Goal: Task Accomplishment & Management: Use online tool/utility

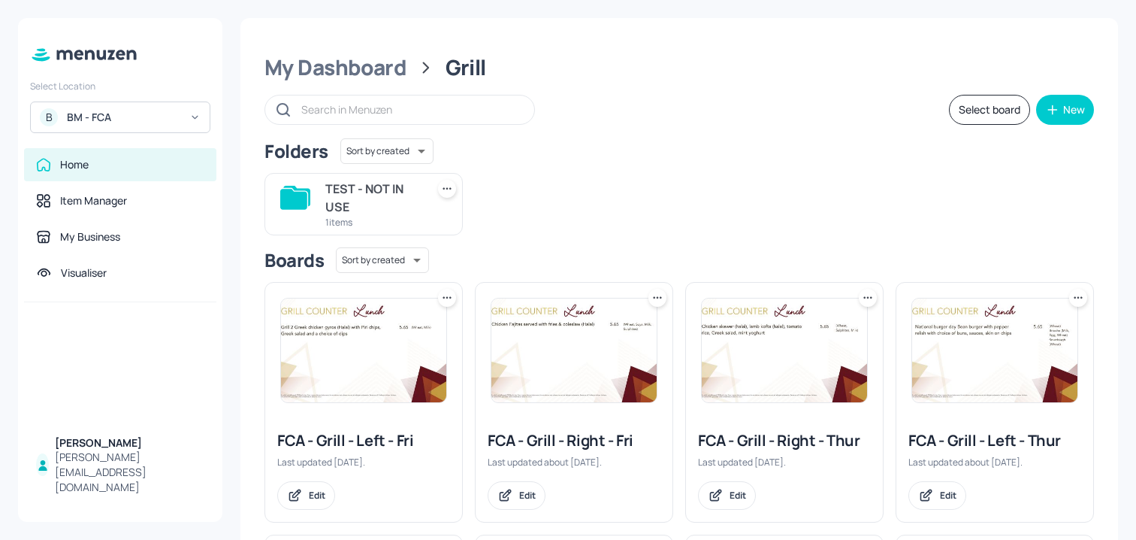
scroll to position [196, 0]
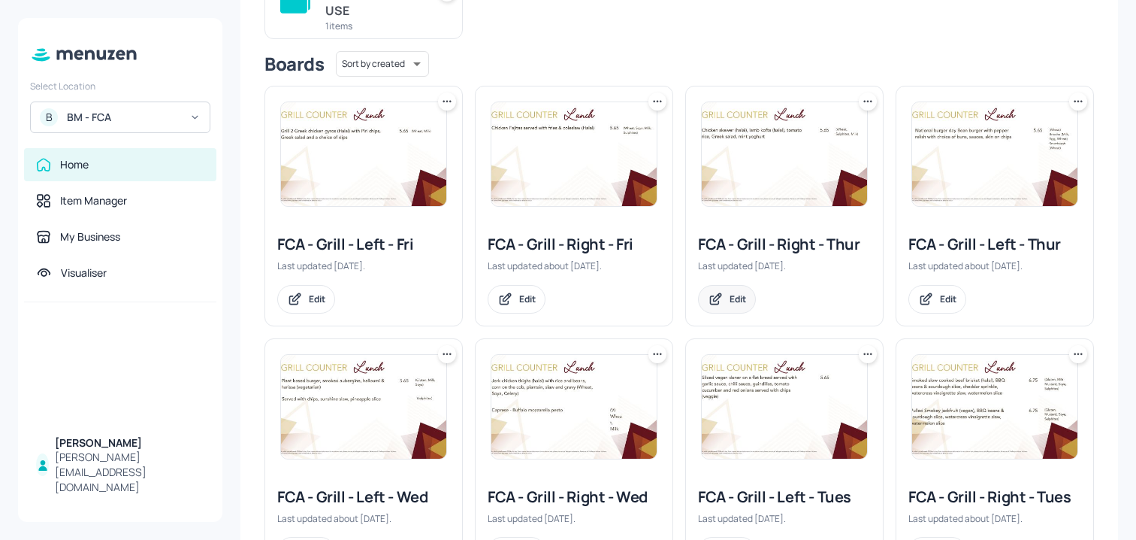
click at [737, 295] on div "Edit" at bounding box center [738, 298] width 17 height 13
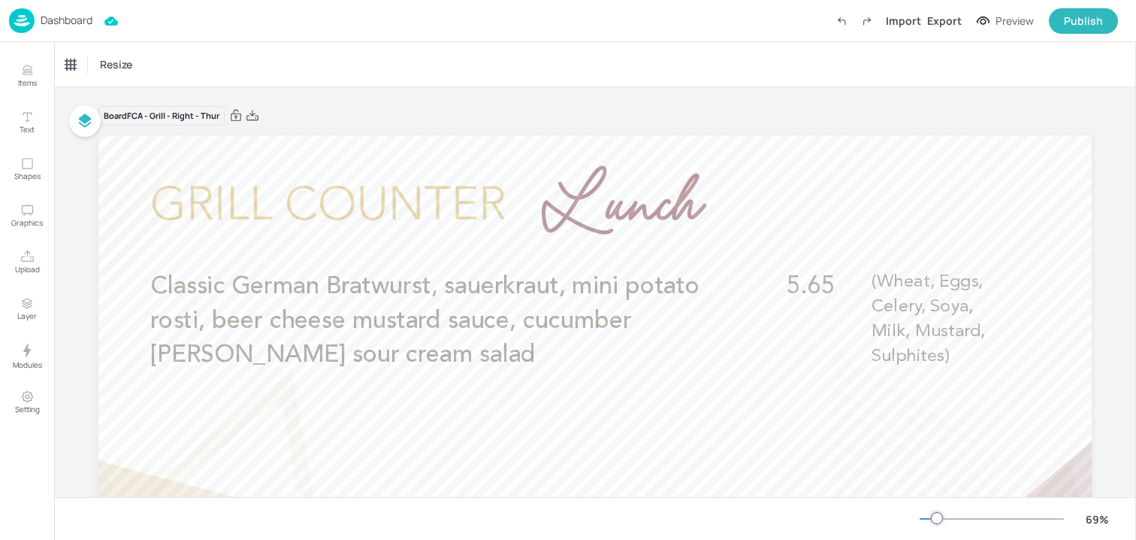
click at [72, 23] on p "Dashboard" at bounding box center [67, 20] width 52 height 11
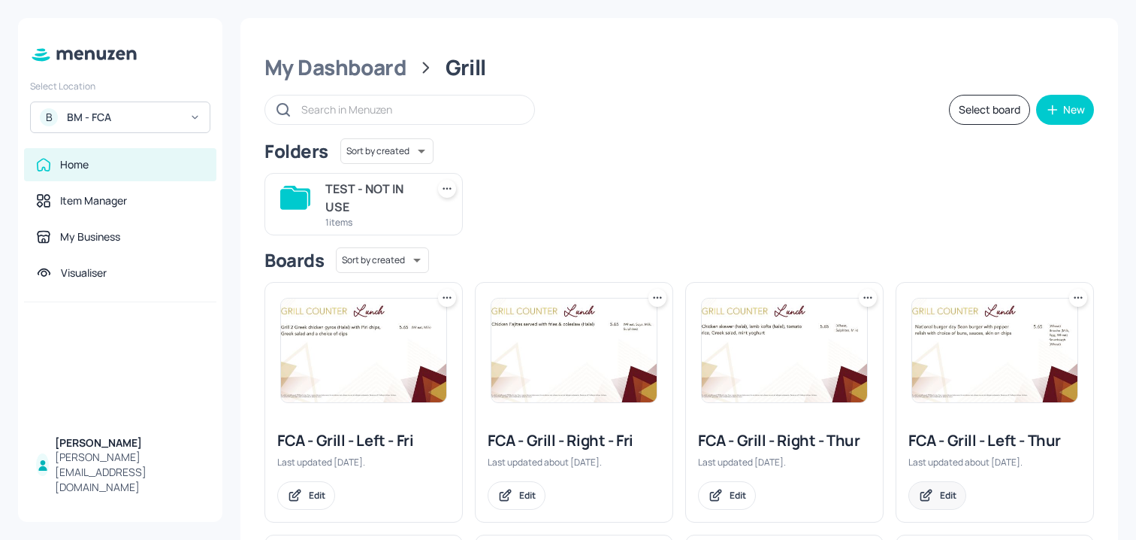
click at [956, 487] on div "Edit" at bounding box center [938, 495] width 58 height 29
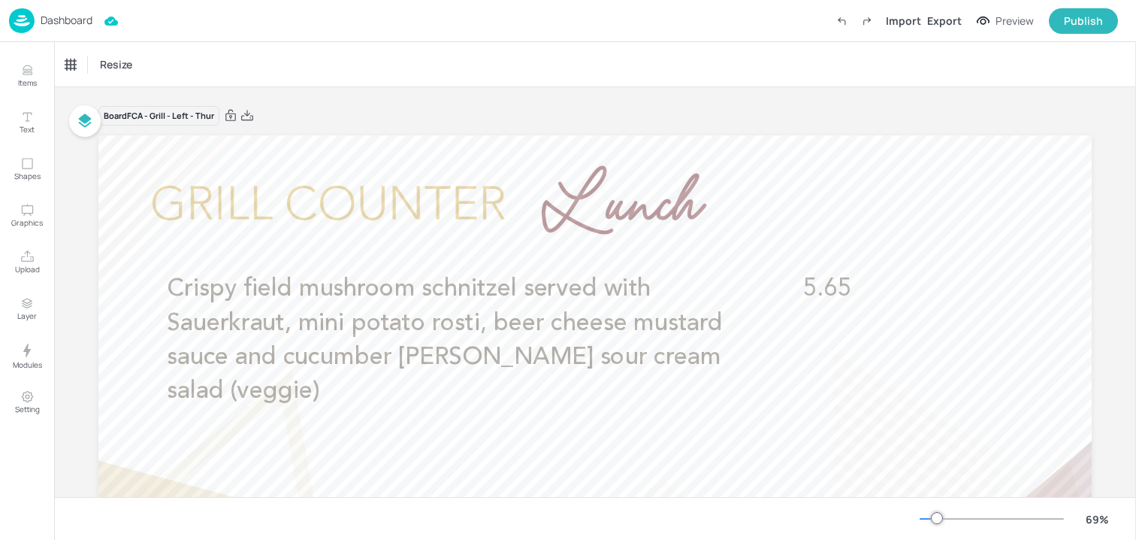
click at [41, 18] on p "Dashboard" at bounding box center [67, 20] width 52 height 11
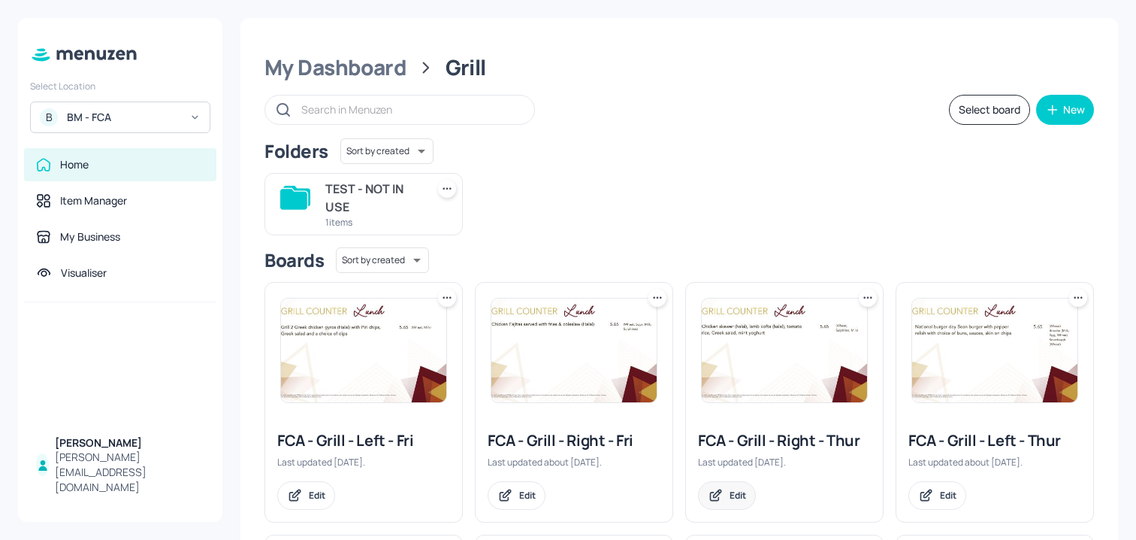
click at [712, 498] on icon at bounding box center [716, 495] width 16 height 15
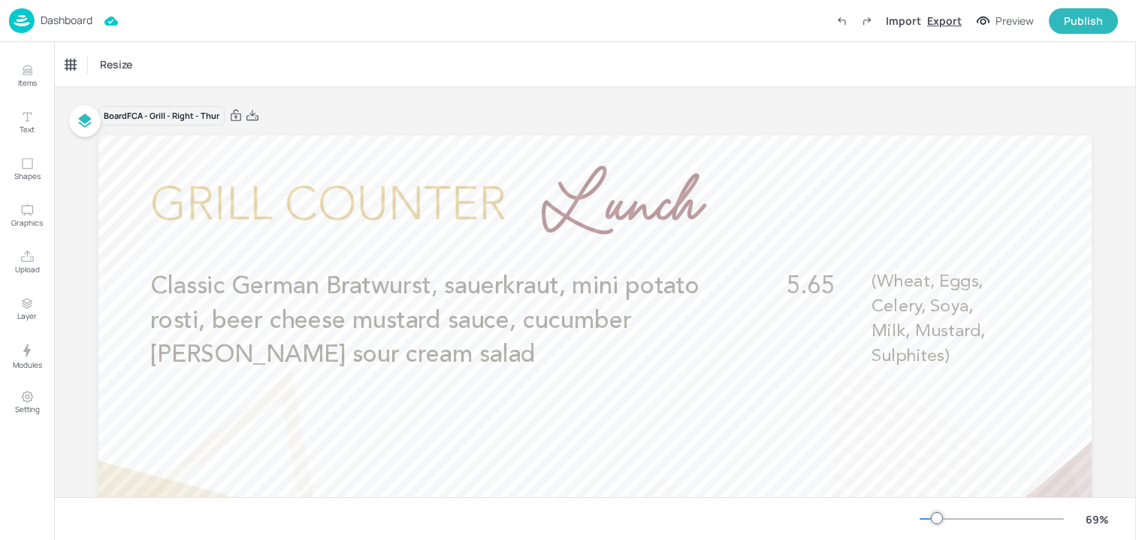
click at [948, 26] on div "Export" at bounding box center [944, 21] width 35 height 16
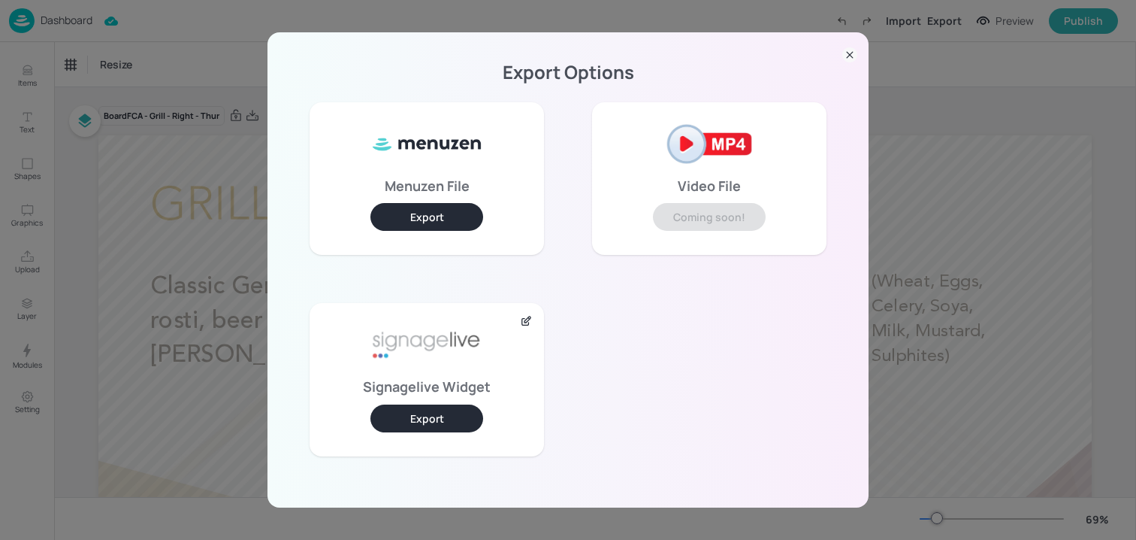
click at [443, 413] on button "Export" at bounding box center [427, 418] width 113 height 28
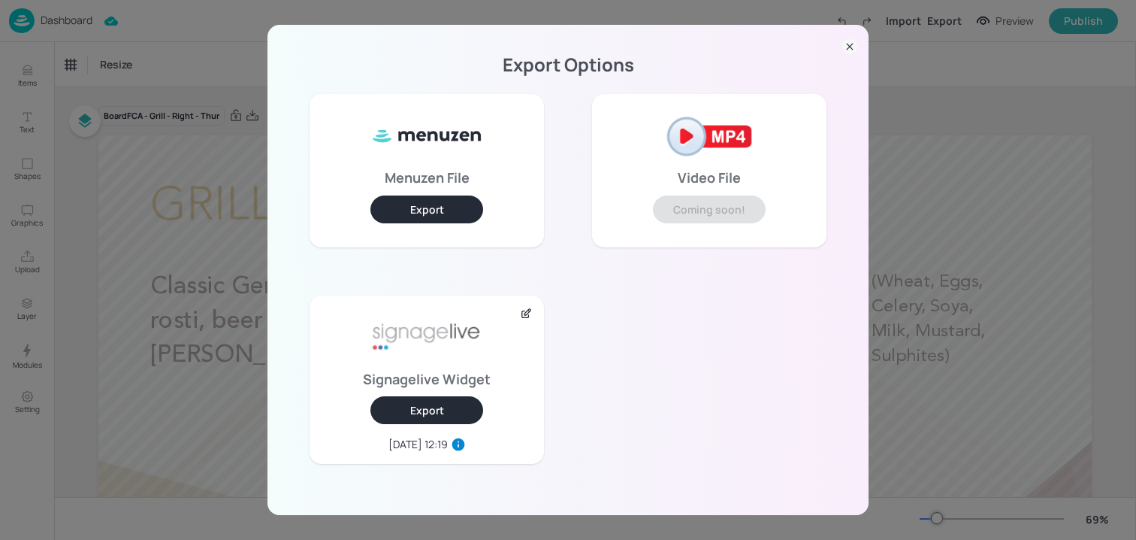
click at [284, 194] on div "Export Options Menuzen File Export Video File Coming soon! Signagelive Widget E…" at bounding box center [568, 270] width 601 height 490
click at [210, 165] on div "Export Options Menuzen File Export Video File Coming soon! Signagelive Widget E…" at bounding box center [568, 270] width 1136 height 540
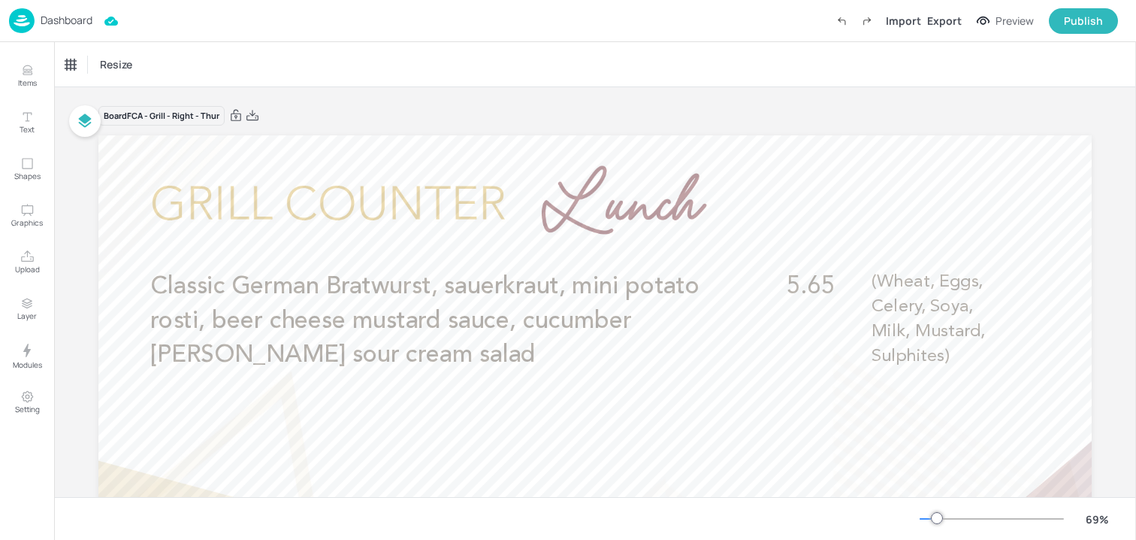
click at [91, 26] on p "Dashboard" at bounding box center [67, 20] width 52 height 11
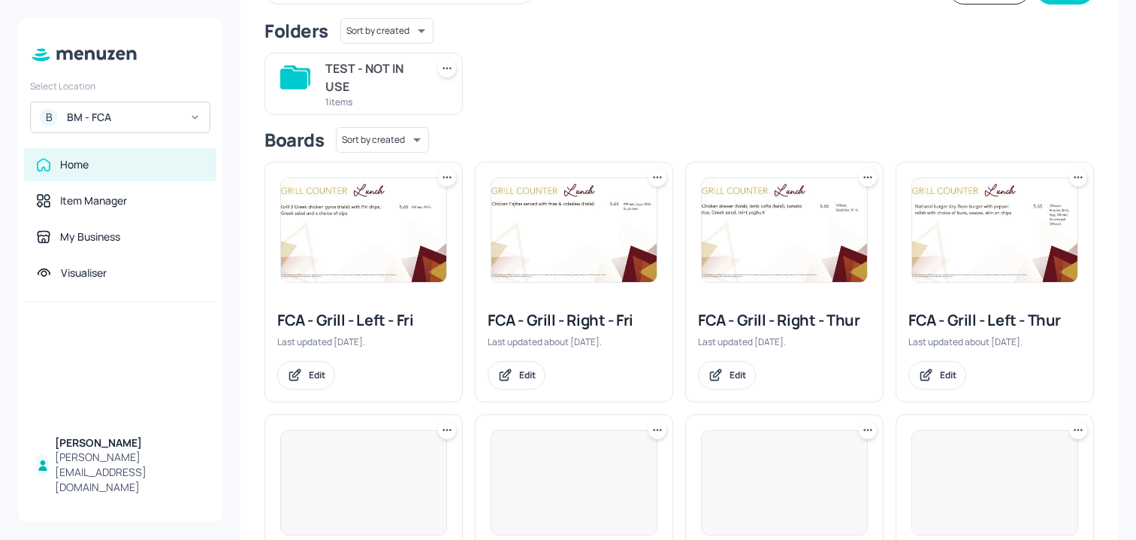
scroll to position [126, 0]
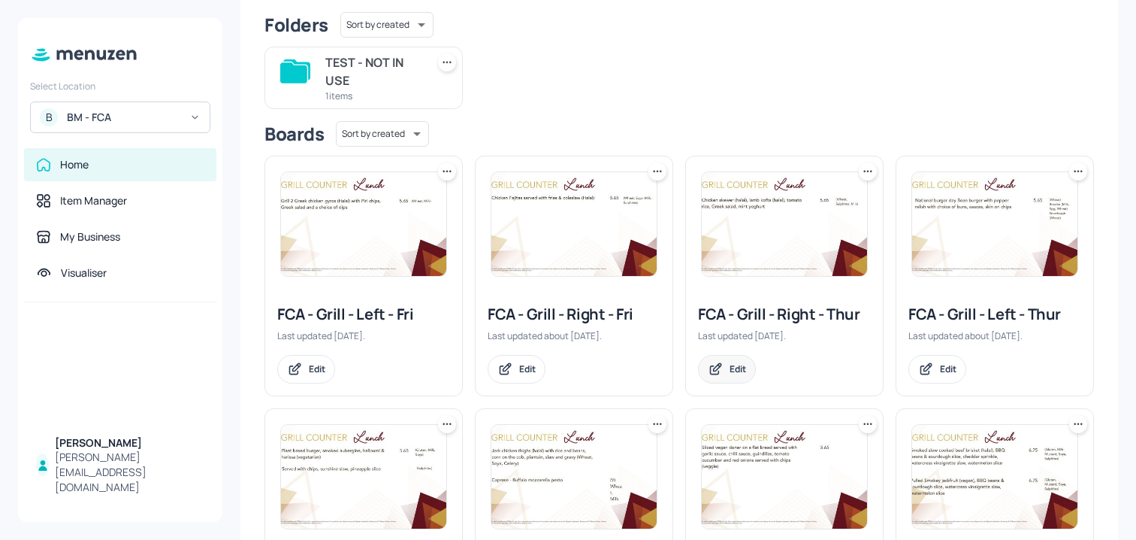
click at [718, 355] on div "Edit" at bounding box center [727, 369] width 58 height 29
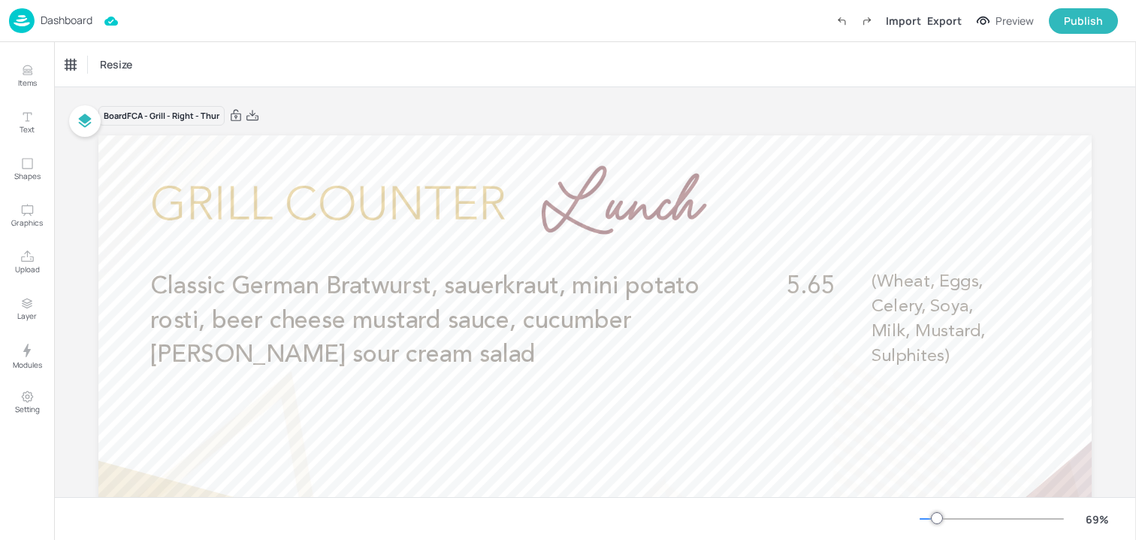
click at [89, 21] on p "Dashboard" at bounding box center [67, 20] width 52 height 11
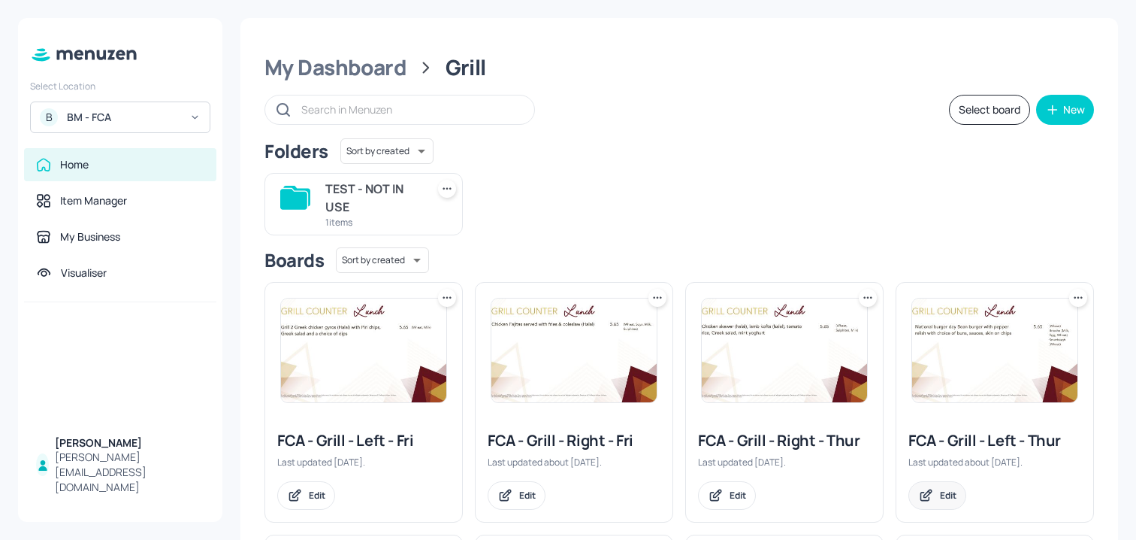
click at [943, 493] on div "Edit" at bounding box center [948, 495] width 17 height 13
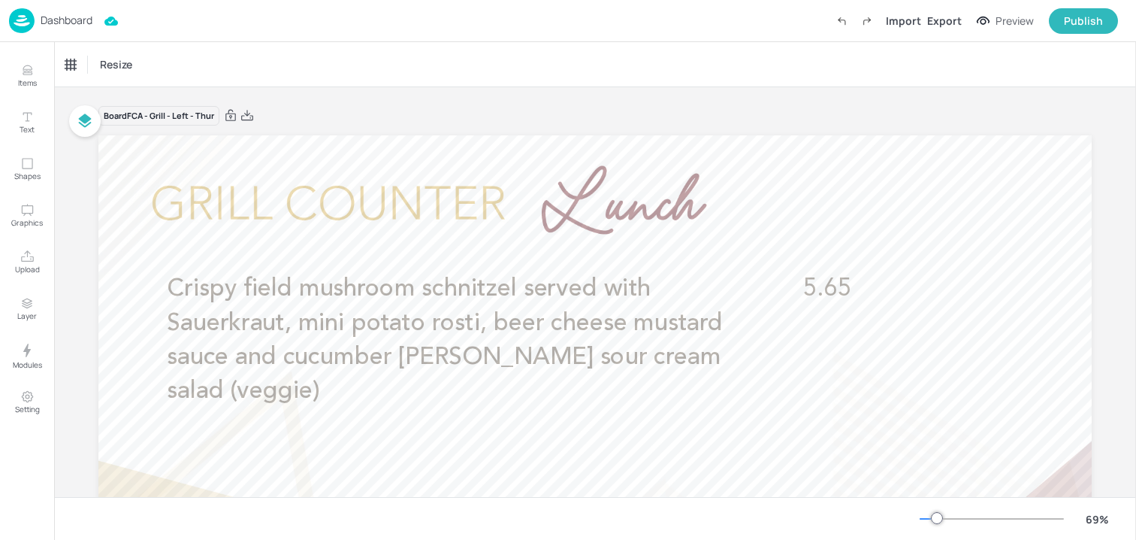
click at [74, 25] on p "Dashboard" at bounding box center [67, 20] width 52 height 11
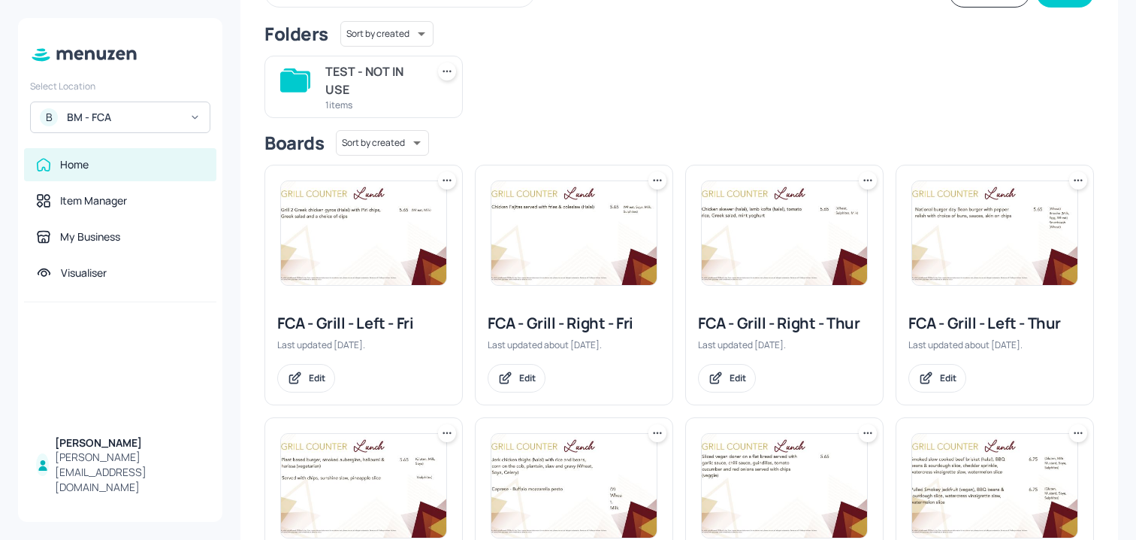
scroll to position [123, 0]
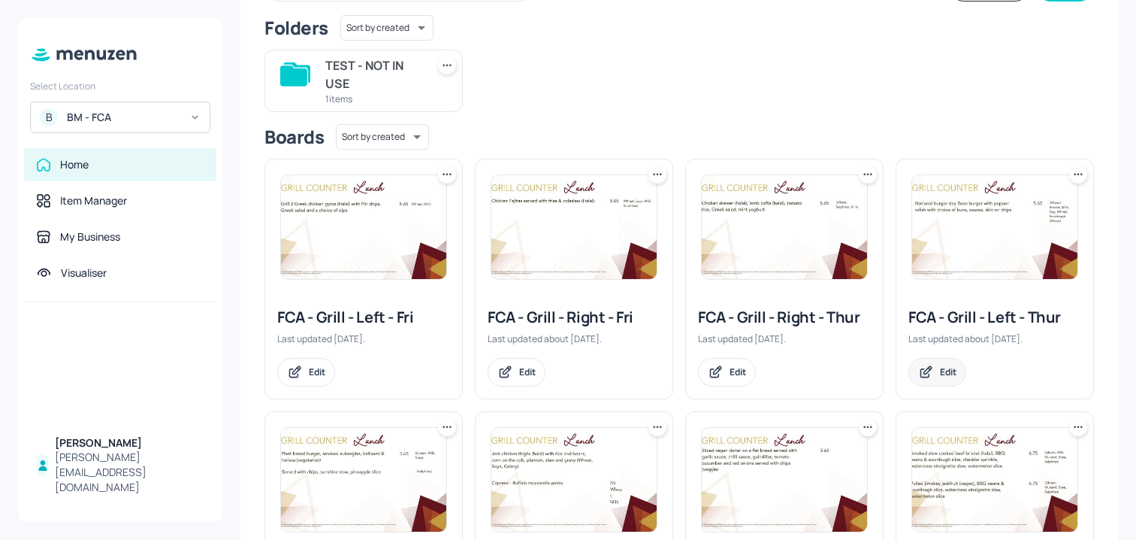
click at [940, 377] on div "Edit" at bounding box center [948, 371] width 17 height 13
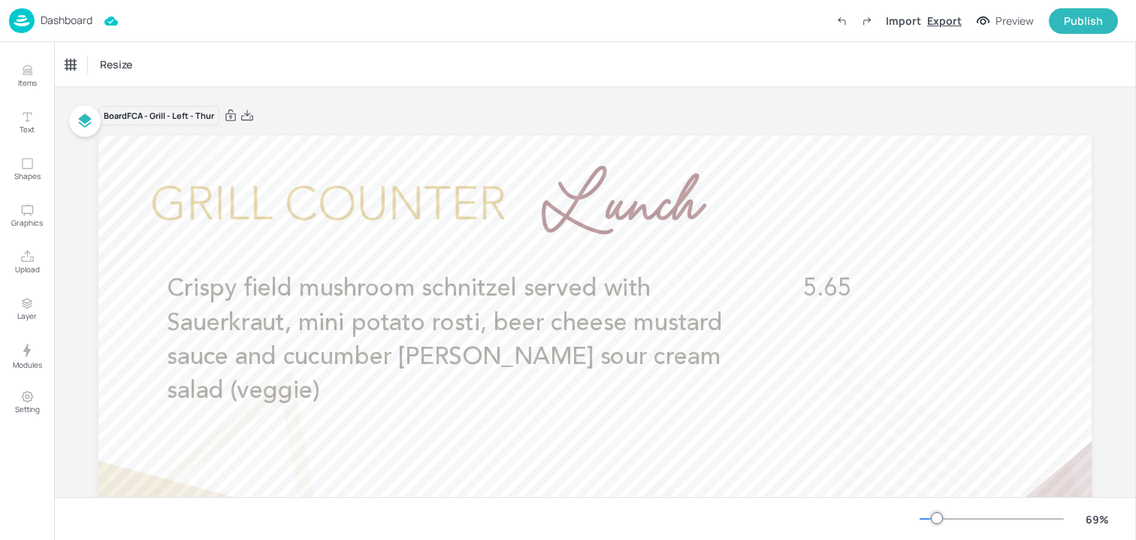
click at [942, 23] on div "Export" at bounding box center [944, 21] width 35 height 16
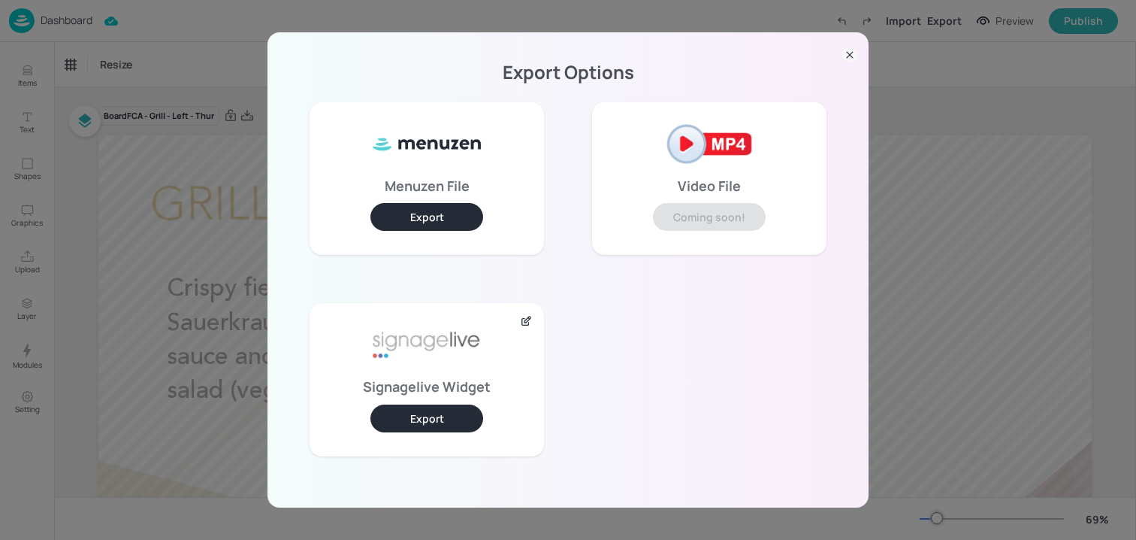
click at [470, 408] on button "Export" at bounding box center [427, 418] width 113 height 28
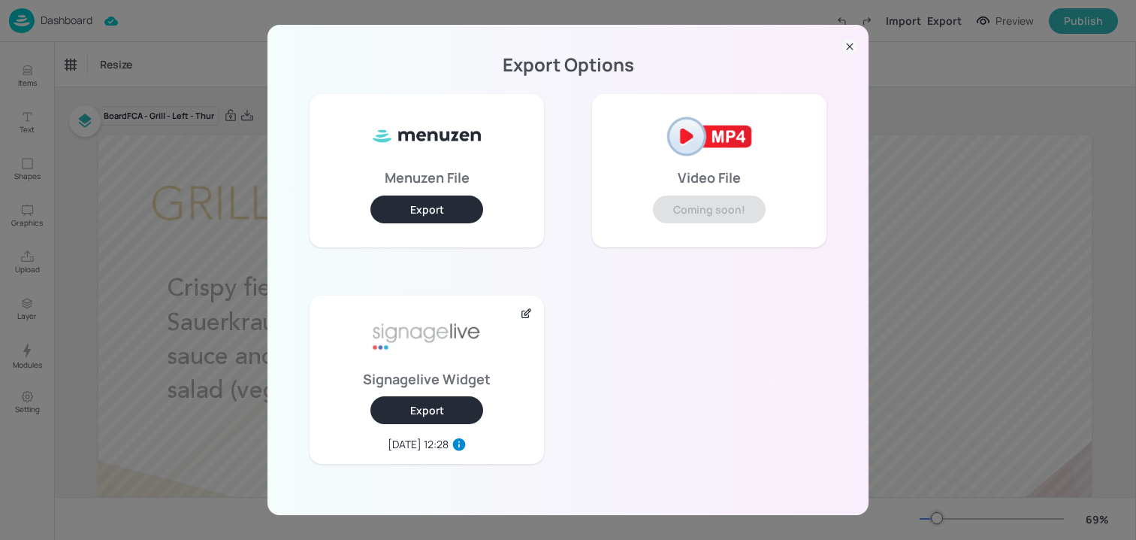
click at [213, 234] on div "Export Options Menuzen File Export Video File Coming soon! Signagelive Widget E…" at bounding box center [568, 270] width 1136 height 540
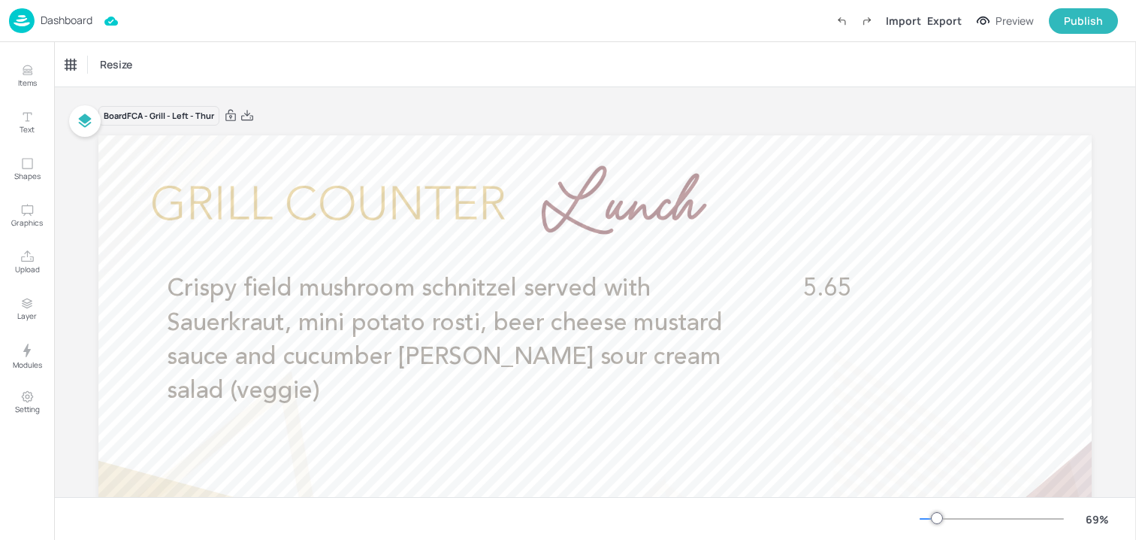
click at [80, 24] on p "Dashboard" at bounding box center [67, 20] width 52 height 11
